Goal: Information Seeking & Learning: Find specific fact

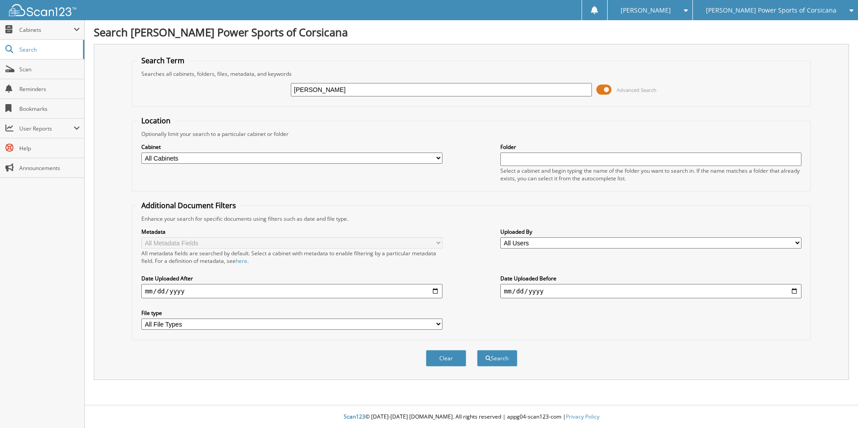
type input "COTHRAN"
click at [477, 350] on button "Search" at bounding box center [497, 358] width 40 height 17
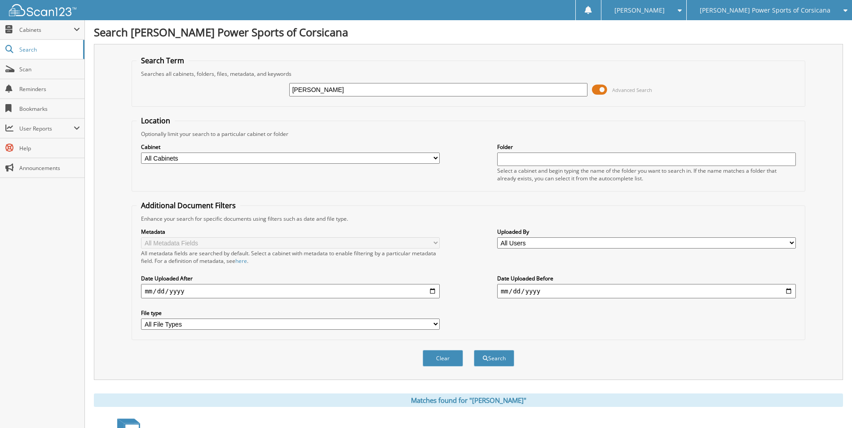
click at [606, 90] on span at bounding box center [599, 89] width 15 height 13
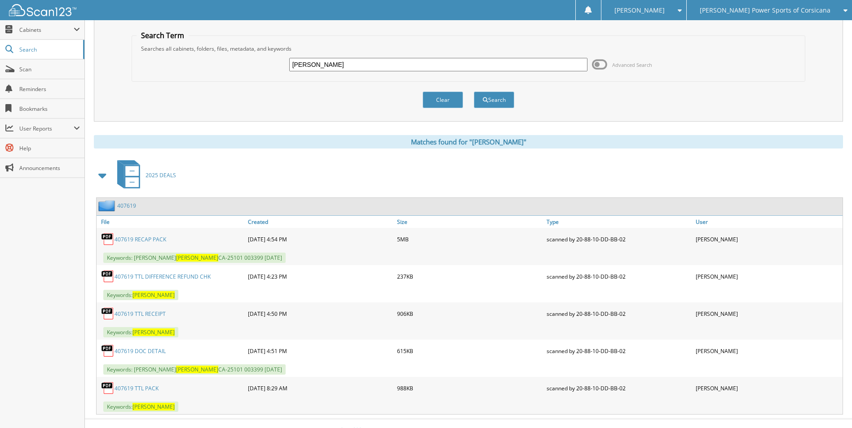
scroll to position [39, 0]
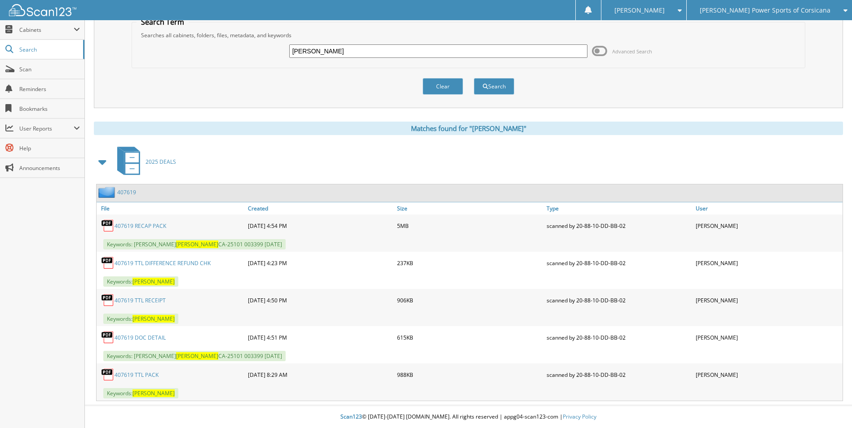
click at [128, 190] on link "407619" at bounding box center [126, 193] width 19 height 8
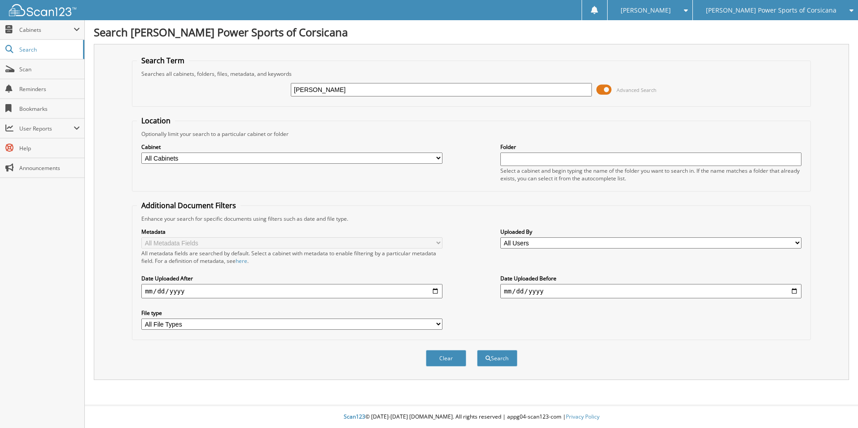
type input "FUNDERBURK"
click at [477, 350] on button "Search" at bounding box center [497, 358] width 40 height 17
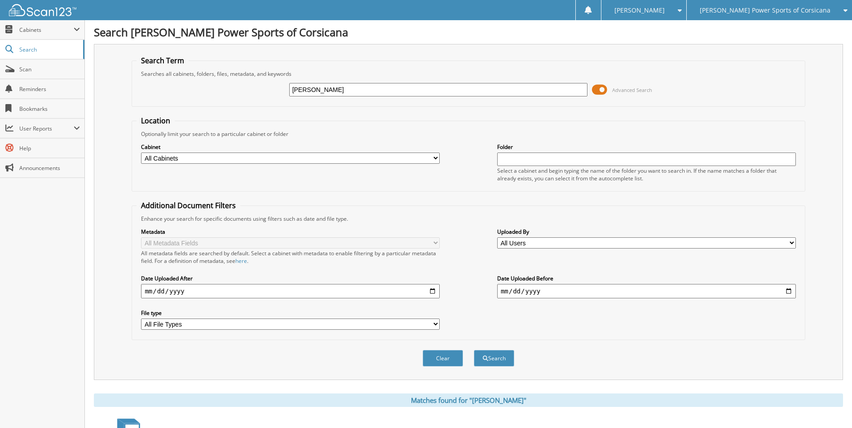
click at [604, 90] on span at bounding box center [599, 89] width 15 height 13
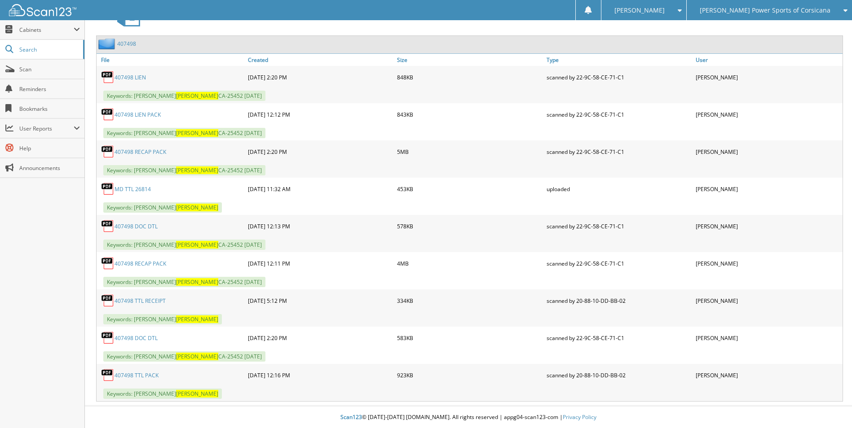
scroll to position [188, 0]
click at [129, 42] on link "407498" at bounding box center [126, 44] width 19 height 8
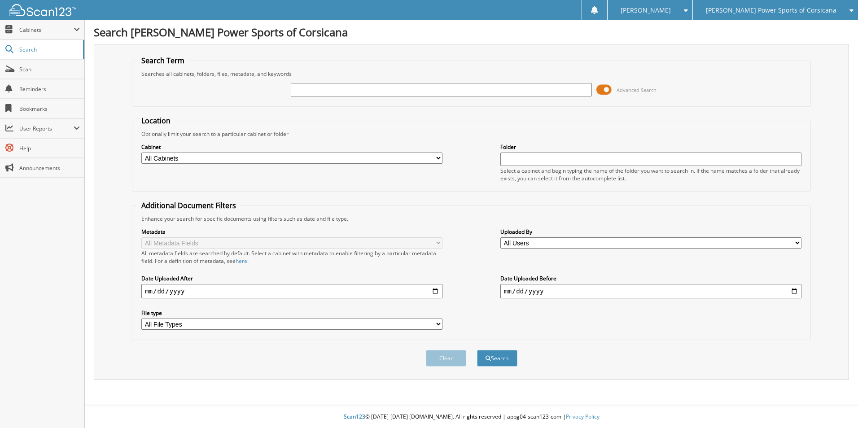
click at [603, 88] on span at bounding box center [604, 89] width 15 height 13
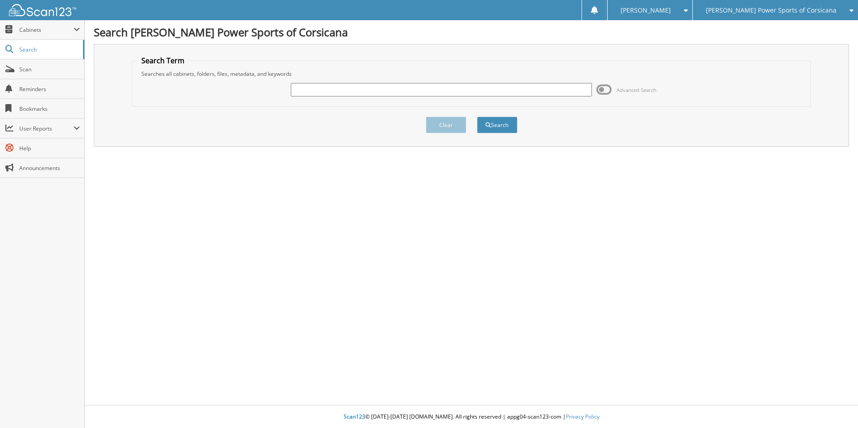
click at [374, 91] on input "text" at bounding box center [441, 89] width 301 height 13
type input "STONE"
click at [477, 117] on button "Search" at bounding box center [497, 125] width 40 height 17
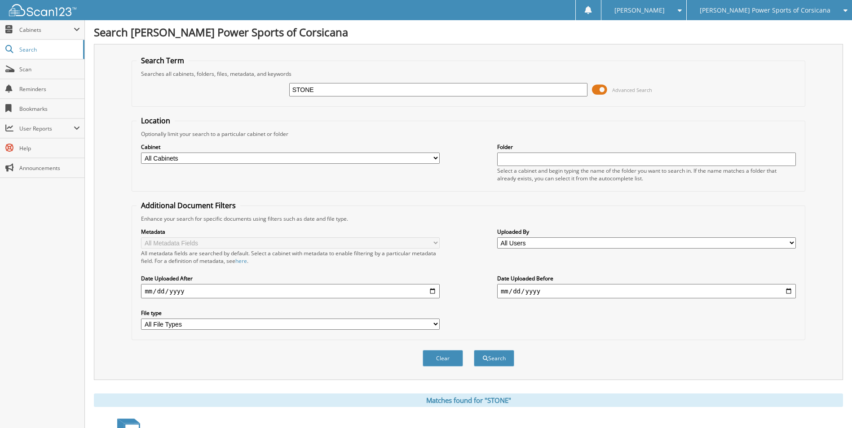
click at [598, 86] on span at bounding box center [599, 89] width 15 height 13
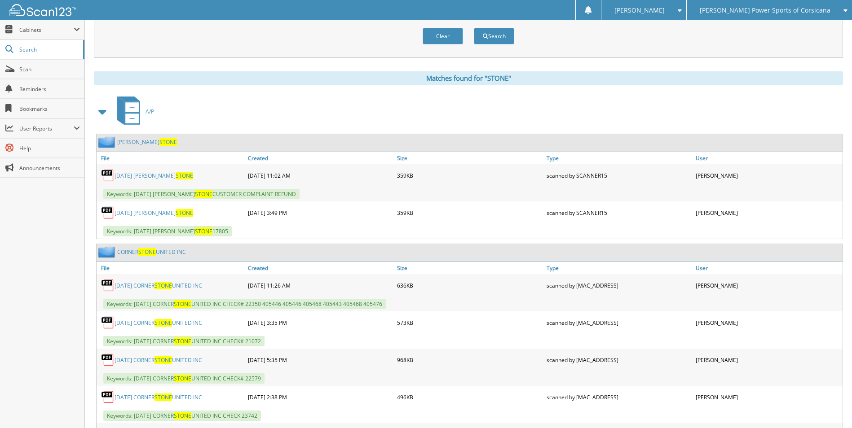
scroll to position [90, 0]
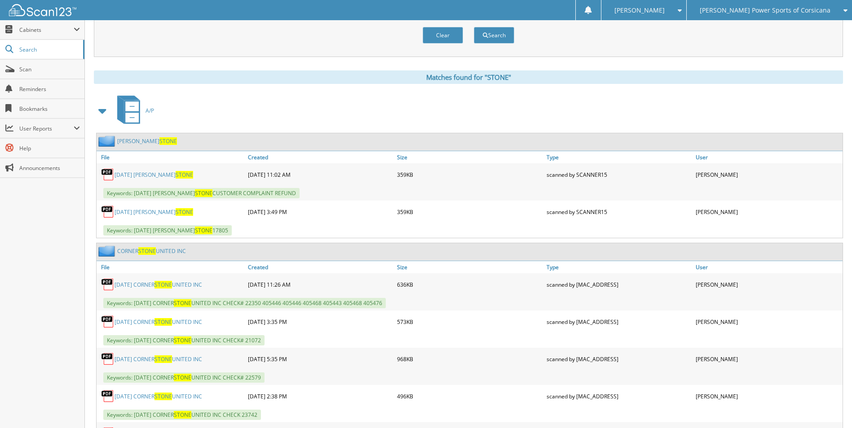
click at [100, 113] on span at bounding box center [103, 111] width 13 height 16
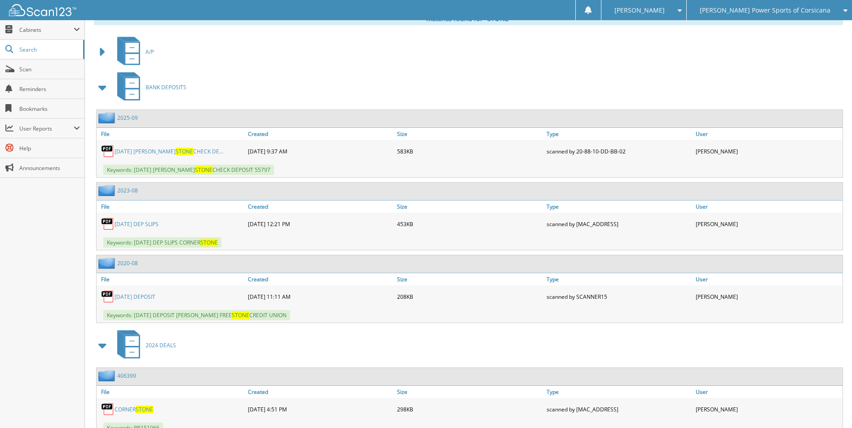
scroll to position [180, 0]
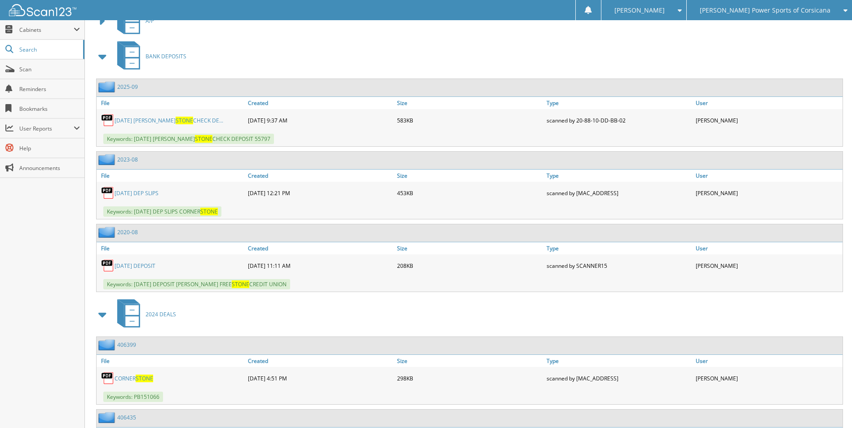
click at [104, 59] on span at bounding box center [103, 56] width 13 height 16
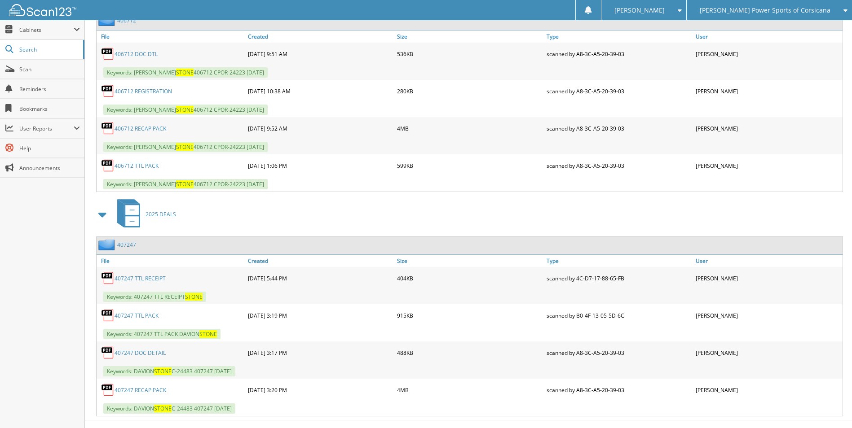
scroll to position [664, 0]
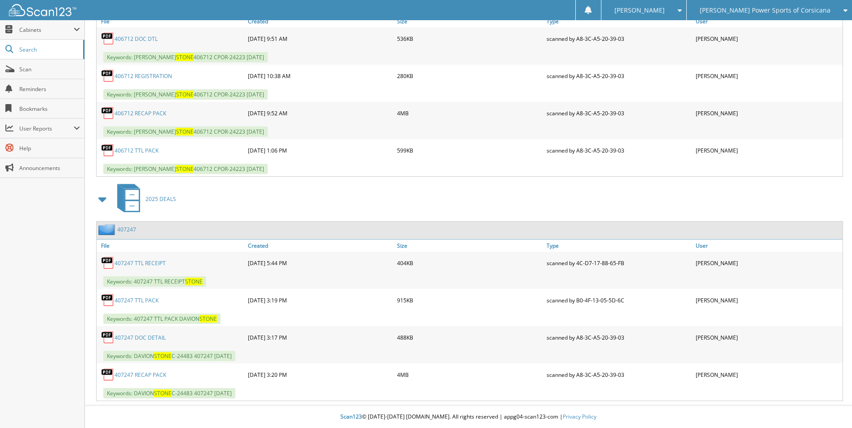
click at [124, 230] on link "407247" at bounding box center [126, 230] width 19 height 8
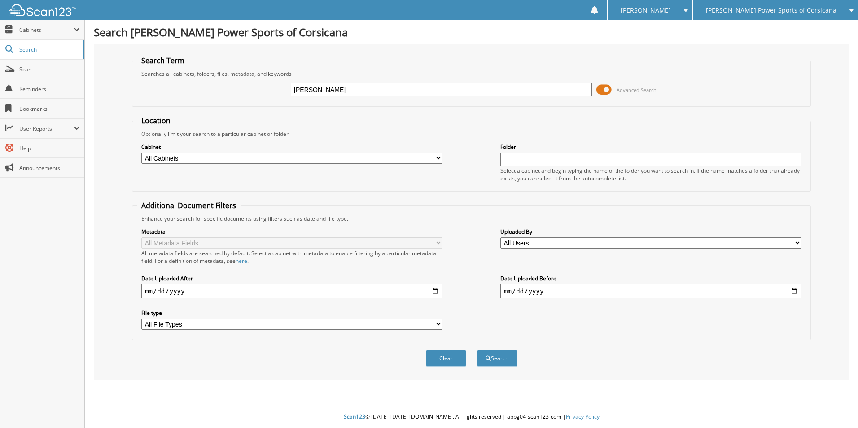
type input "[PERSON_NAME]"
click at [477, 350] on button "Search" at bounding box center [497, 358] width 40 height 17
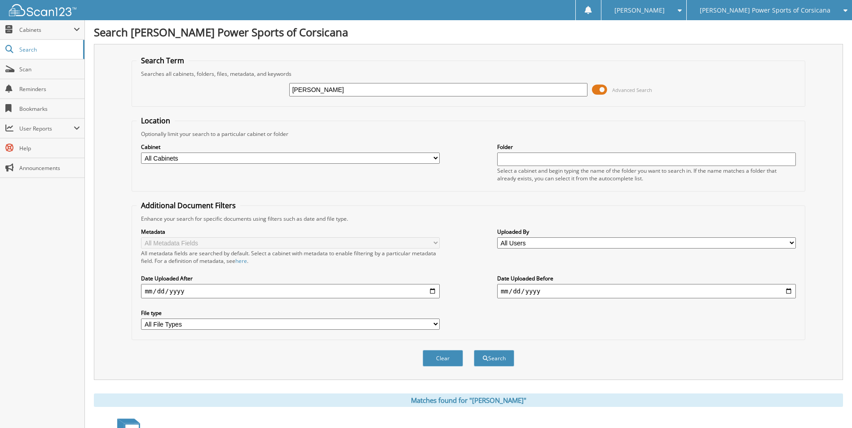
click at [594, 88] on span at bounding box center [599, 89] width 15 height 13
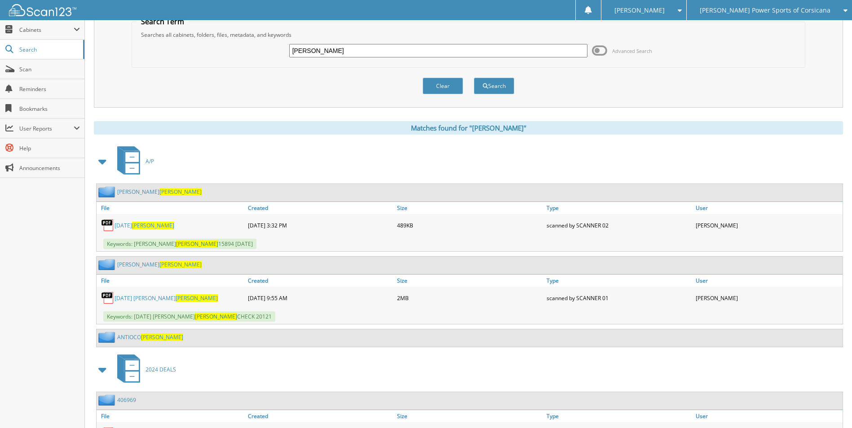
scroll to position [90, 0]
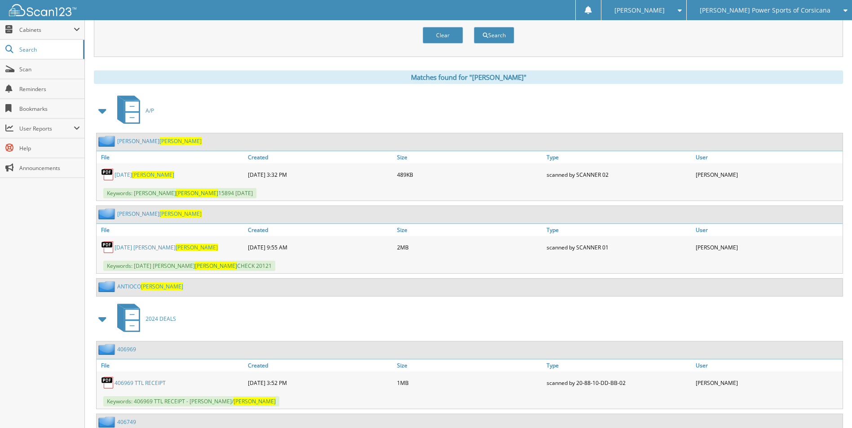
click at [102, 116] on span at bounding box center [103, 111] width 13 height 16
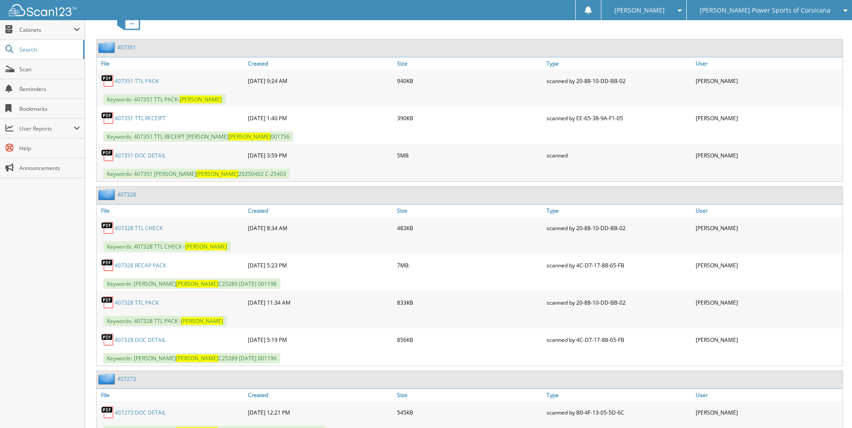
scroll to position [988, 0]
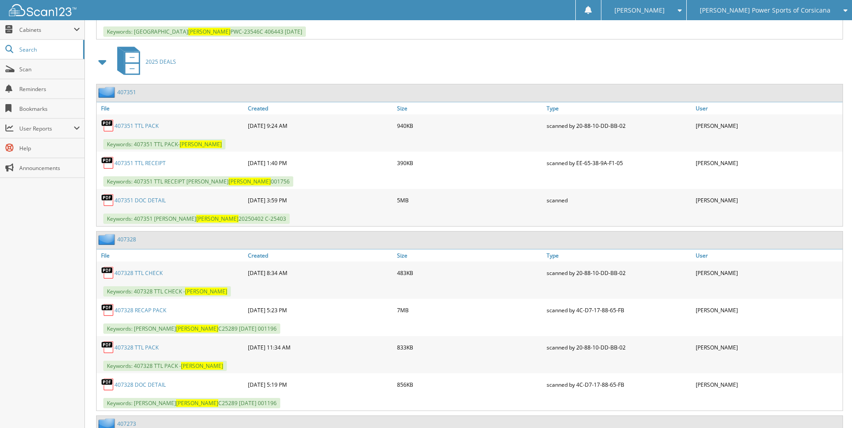
click at [127, 95] on link "407351" at bounding box center [126, 92] width 19 height 8
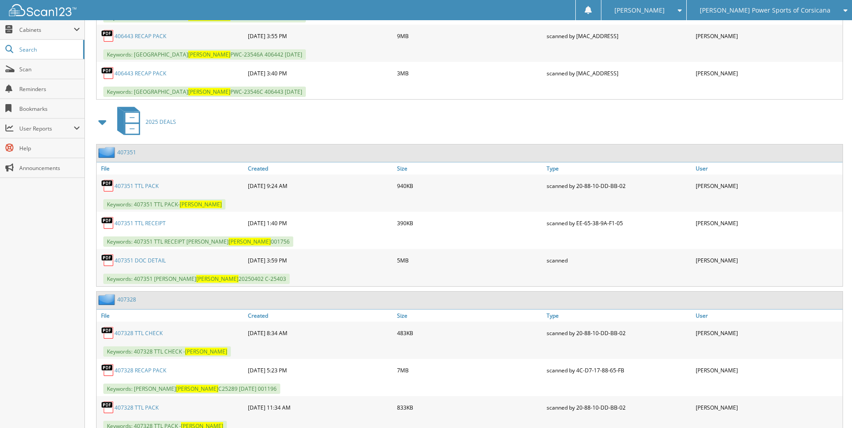
scroll to position [1437, 0]
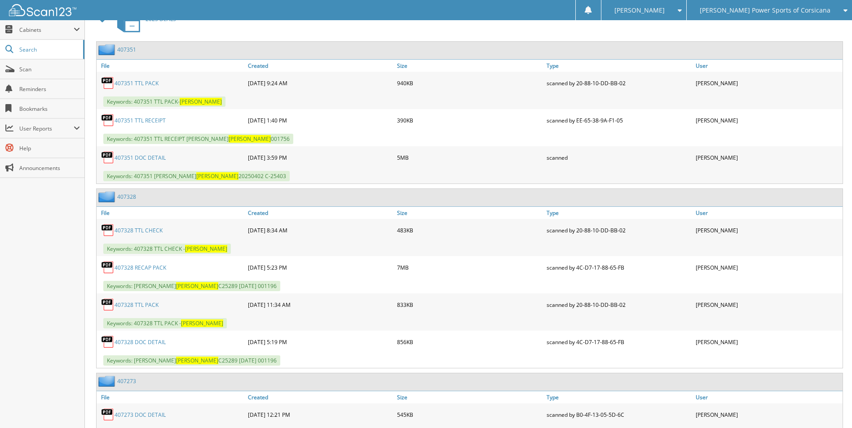
click at [123, 194] on link "407328" at bounding box center [126, 197] width 19 height 8
